Goal: Task Accomplishment & Management: Manage account settings

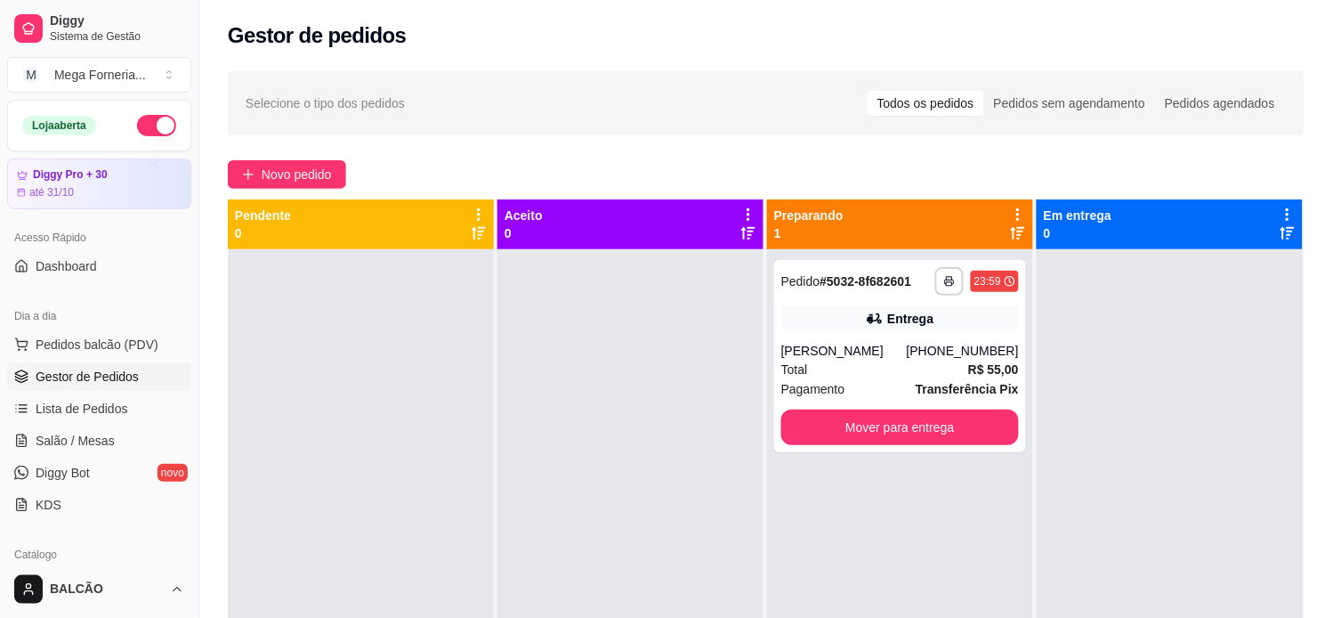
click at [866, 325] on icon at bounding box center [875, 319] width 18 height 18
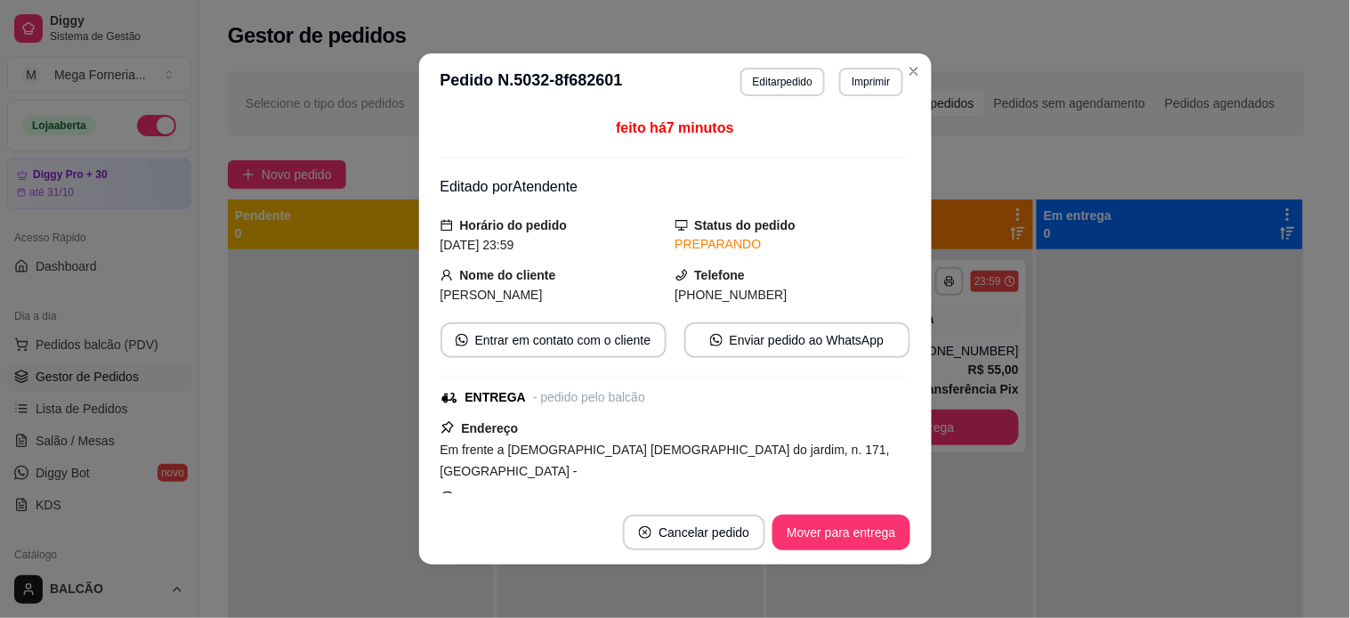
scroll to position [577, 0]
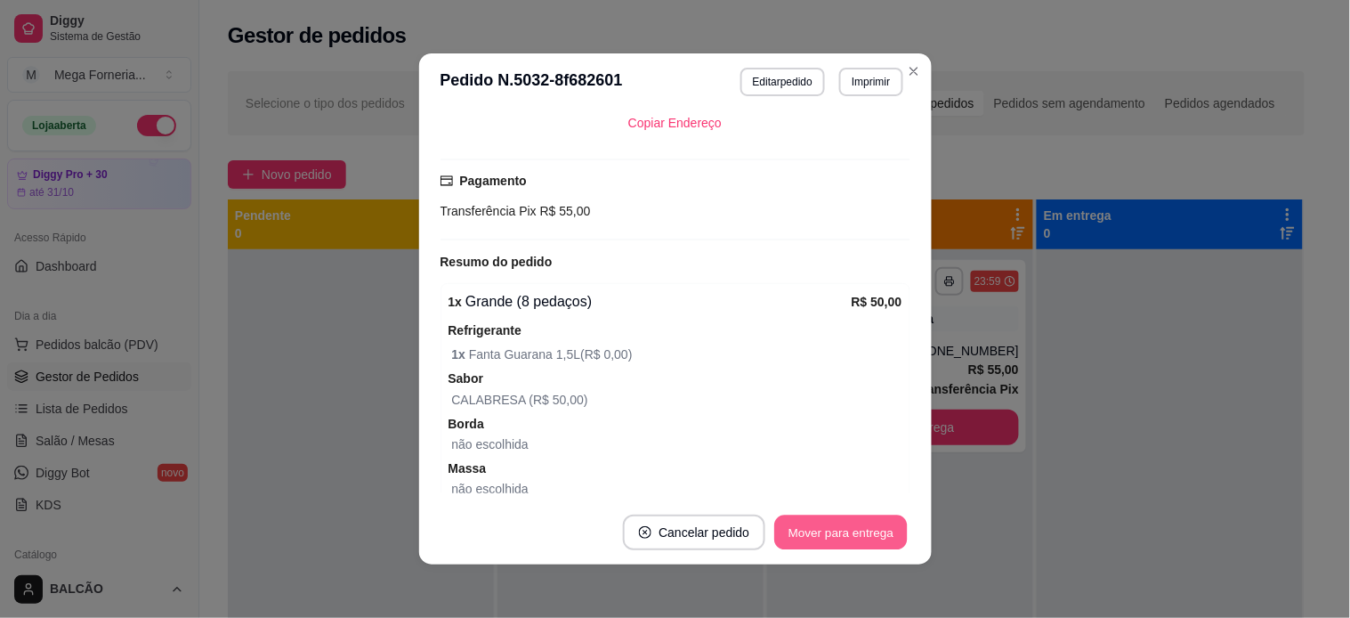
click at [846, 526] on button "Mover para entrega" at bounding box center [841, 532] width 133 height 35
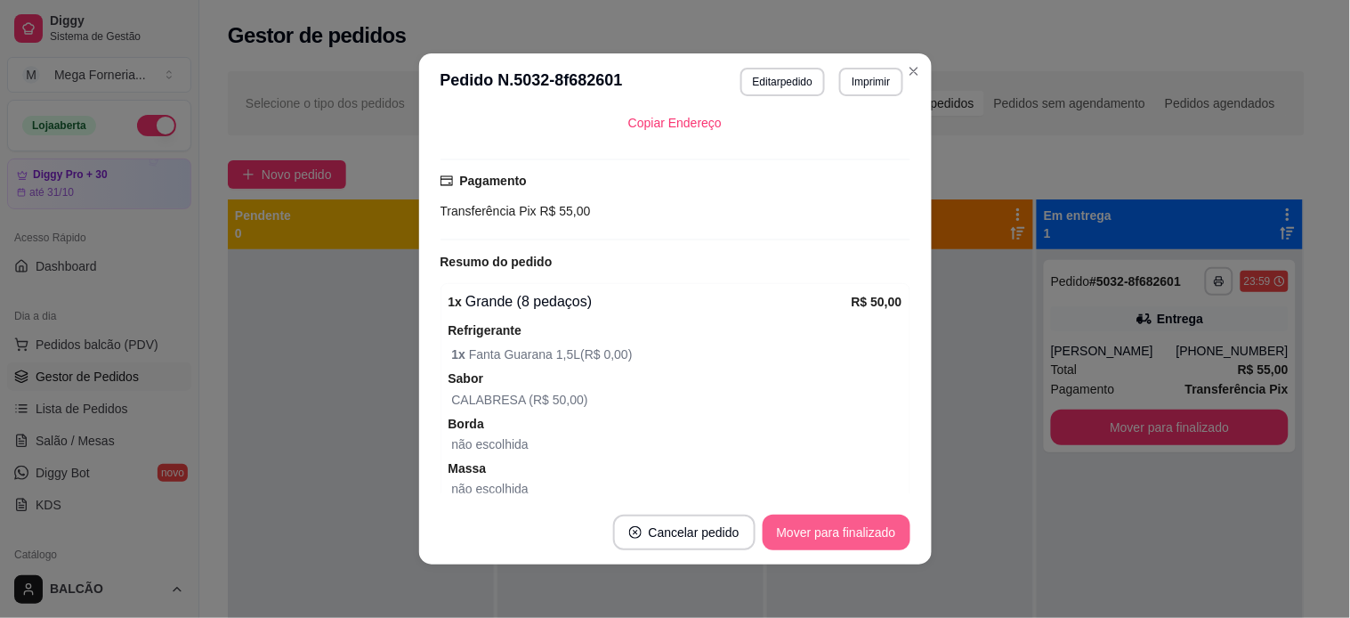
click at [846, 523] on button "Mover para finalizado" at bounding box center [837, 532] width 148 height 36
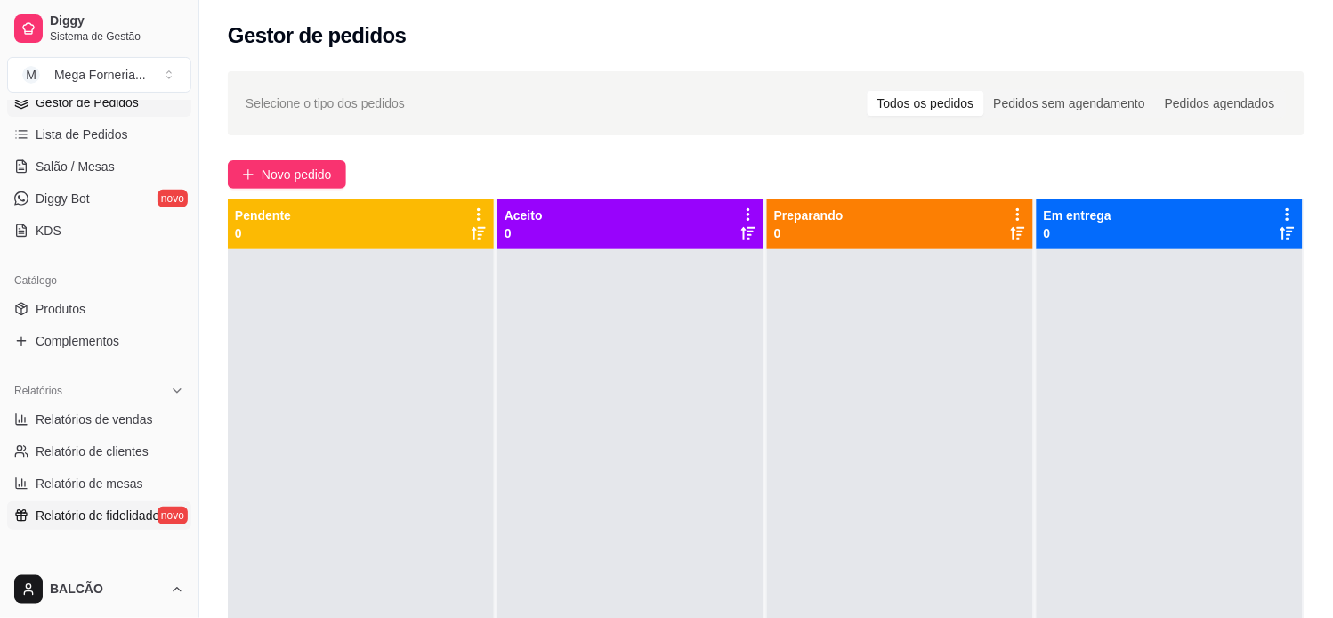
scroll to position [296, 0]
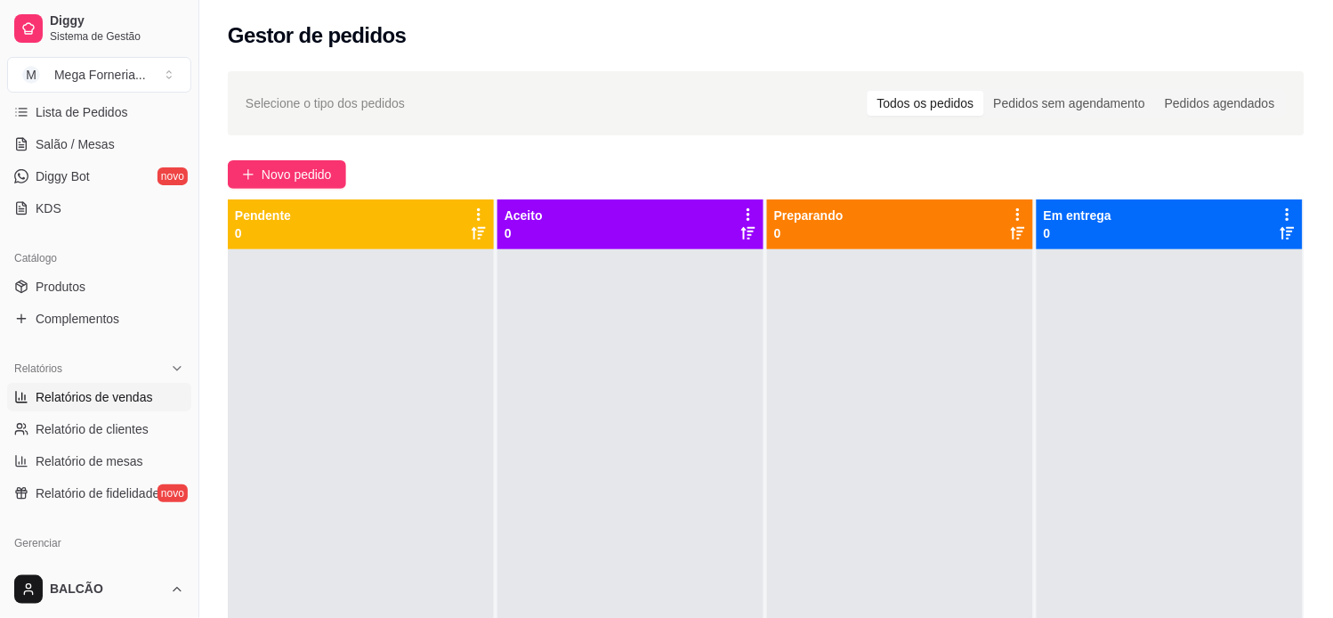
click at [54, 401] on span "Relatórios de vendas" at bounding box center [94, 397] width 117 height 18
select select "ALL"
select select "0"
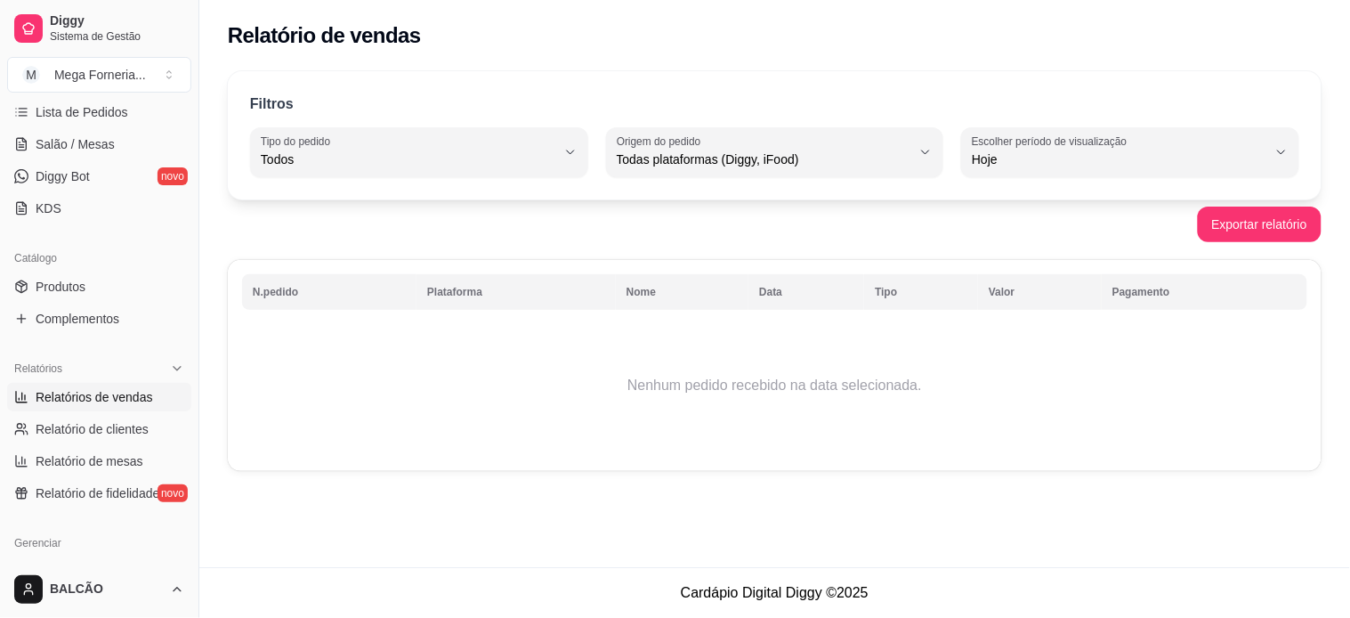
click at [1101, 142] on label "Escolher período de visualização" at bounding box center [1052, 140] width 161 height 15
click at [1043, 226] on span "Ontem" at bounding box center [1122, 230] width 280 height 17
type input "1"
select select "1"
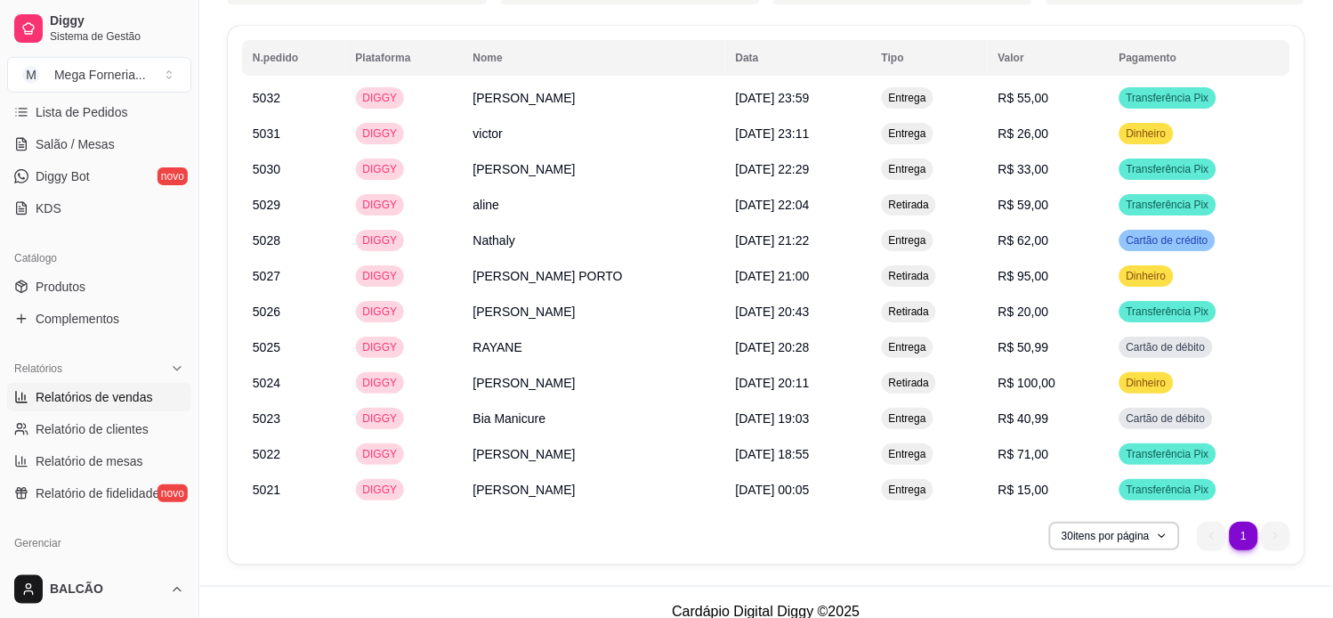
scroll to position [1366, 0]
